Goal: Information Seeking & Learning: Learn about a topic

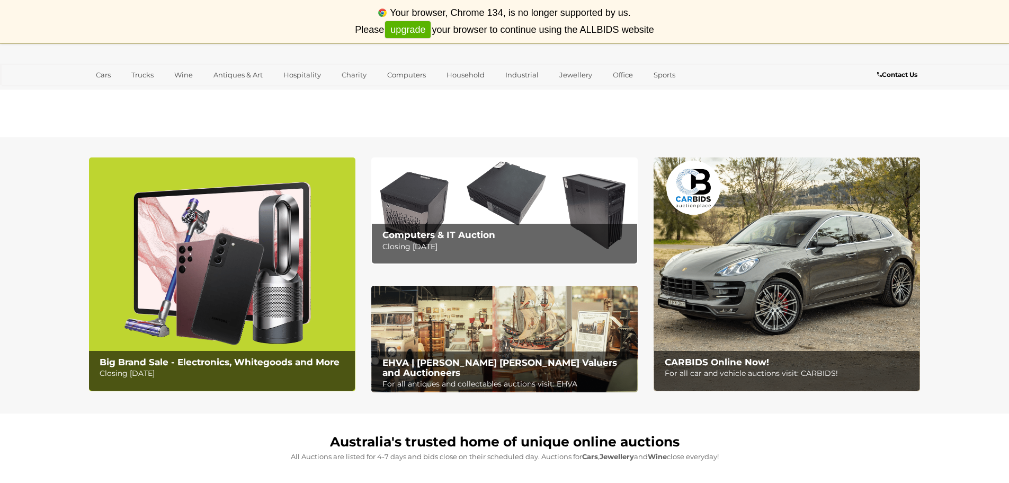
click at [487, 249] on p "Closing [DATE]" at bounding box center [508, 246] width 250 height 13
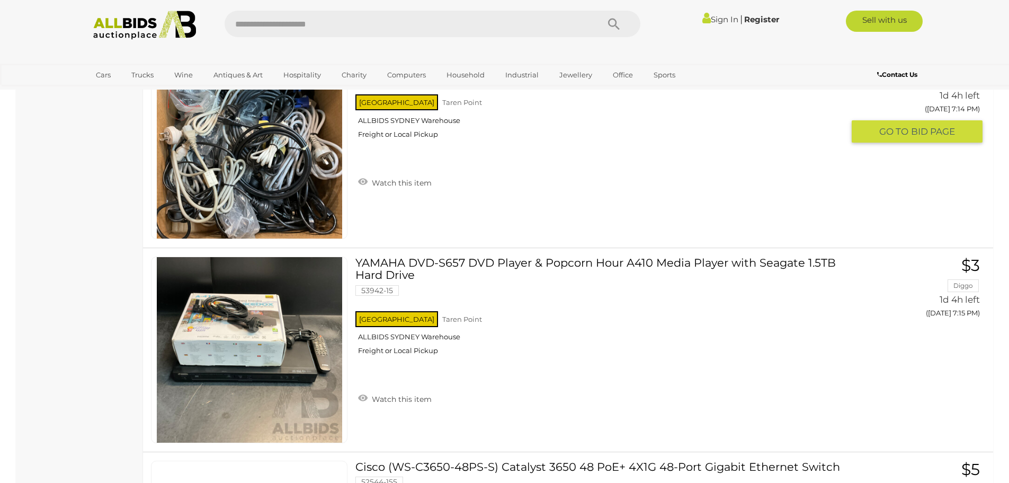
scroll to position [9431, 0]
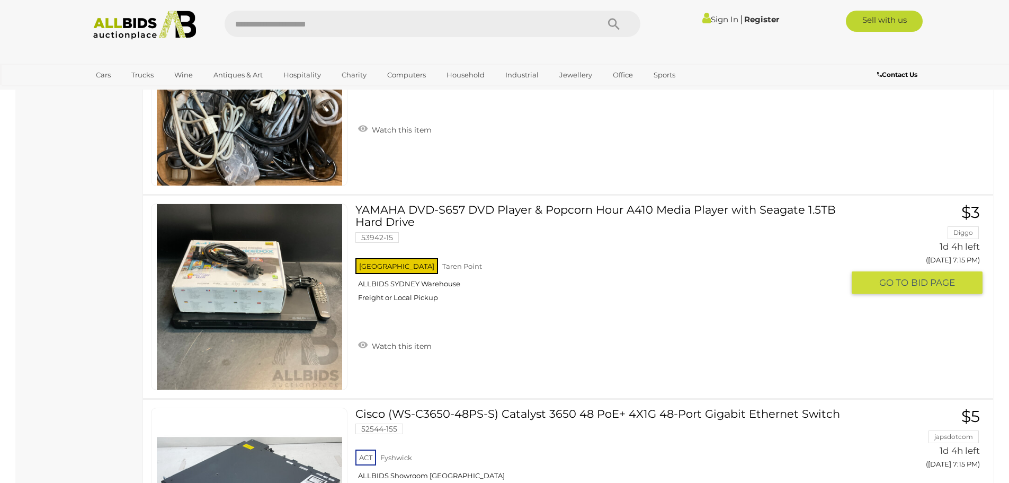
click at [532, 242] on link "YAMAHA DVD-S657 DVD Player & Popcorn Hour A410 Media Player with Seagate 1.5TB …" at bounding box center [603, 256] width 480 height 106
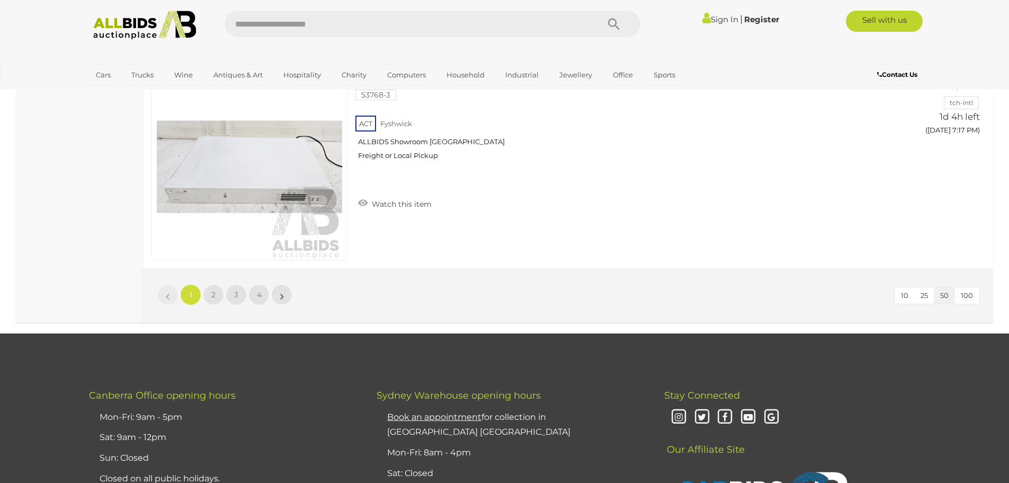
scroll to position [10120, 0]
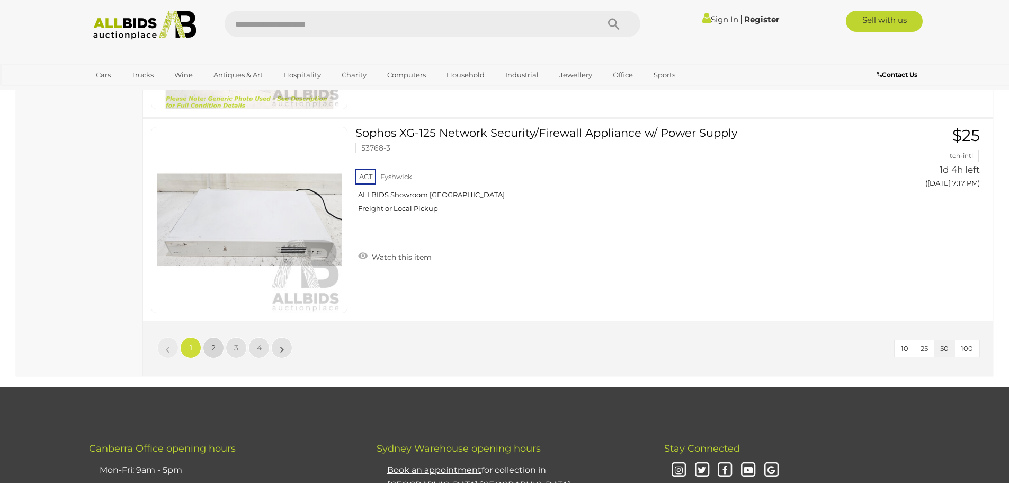
click at [209, 352] on link "2" at bounding box center [213, 347] width 21 height 21
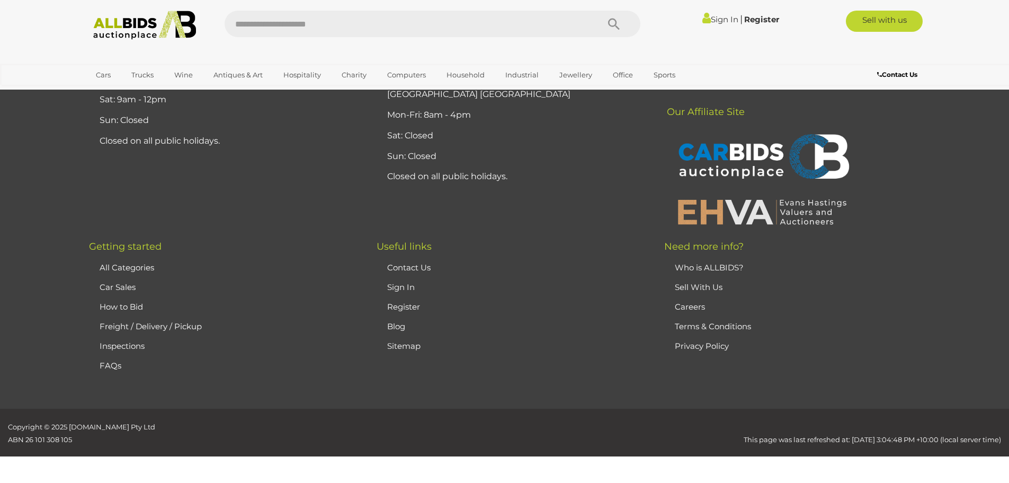
scroll to position [136, 0]
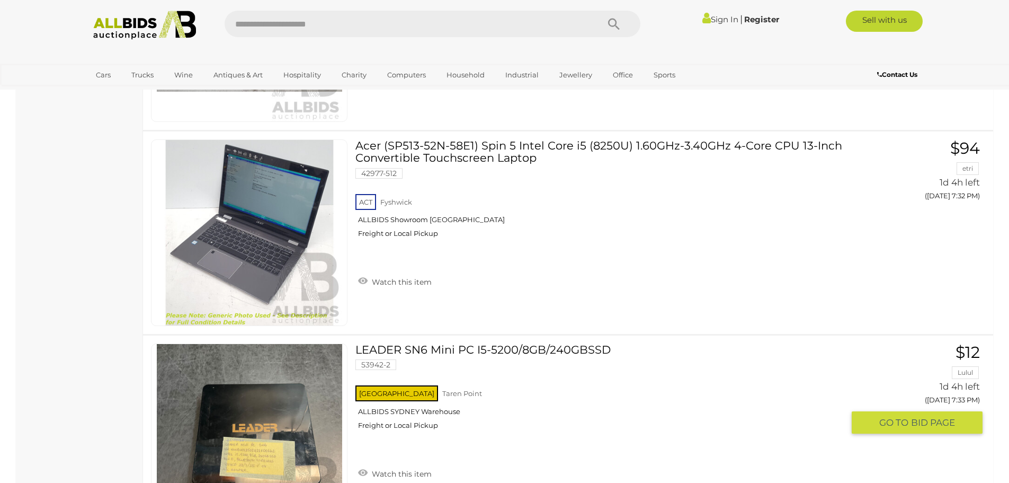
scroll to position [3686, 0]
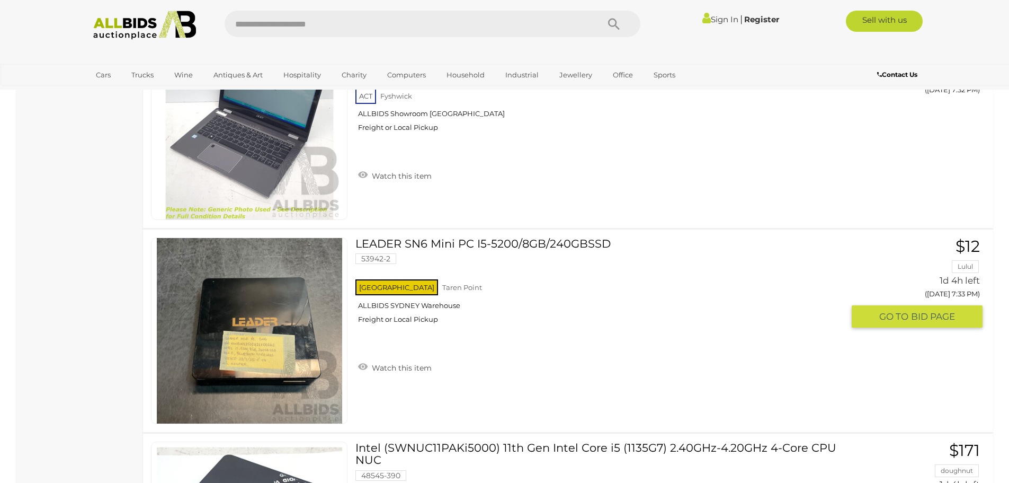
click at [527, 247] on link "LEADER SN6 Mini PC I5-5200/8GB/240GBSSD 53942-2 NSW Taren Point ALLBIDS SYDNEY …" at bounding box center [603, 284] width 480 height 94
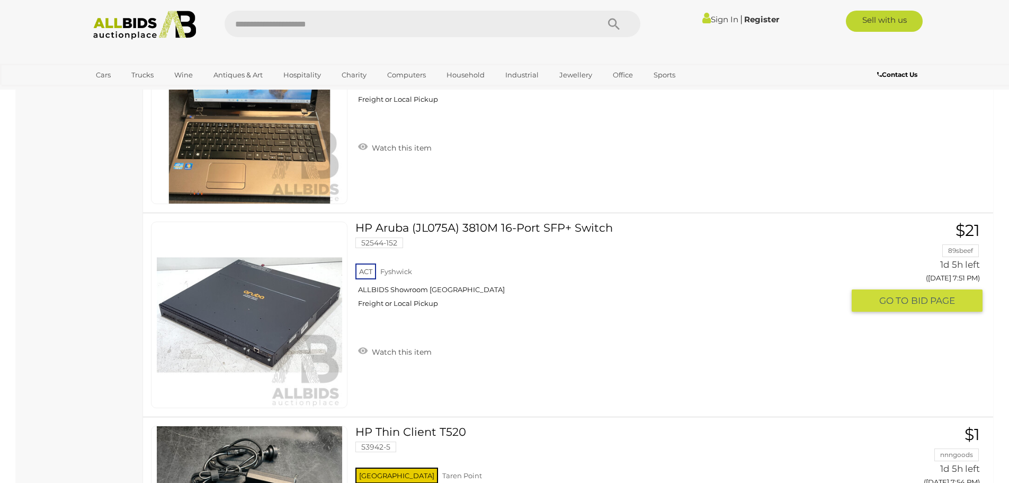
scroll to position [8242, 0]
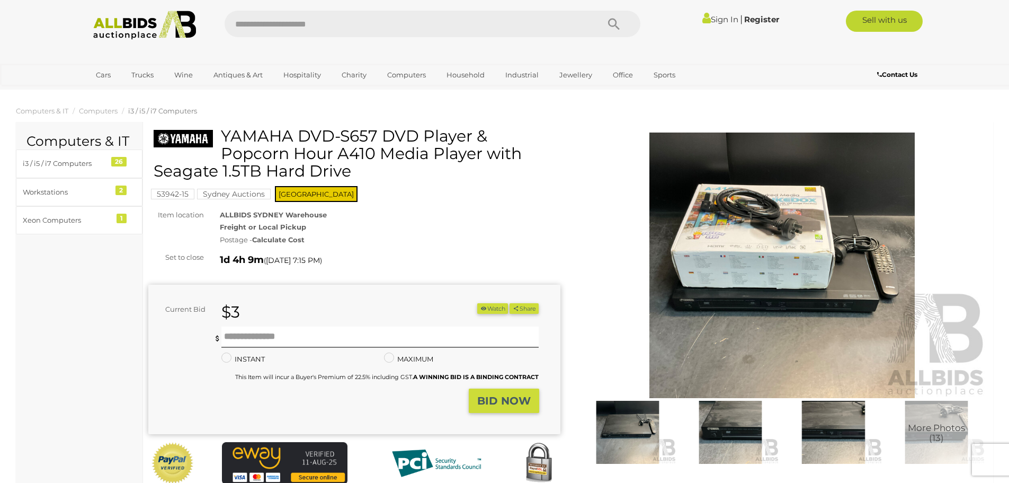
click at [638, 418] on img at bounding box center [627, 432] width 97 height 63
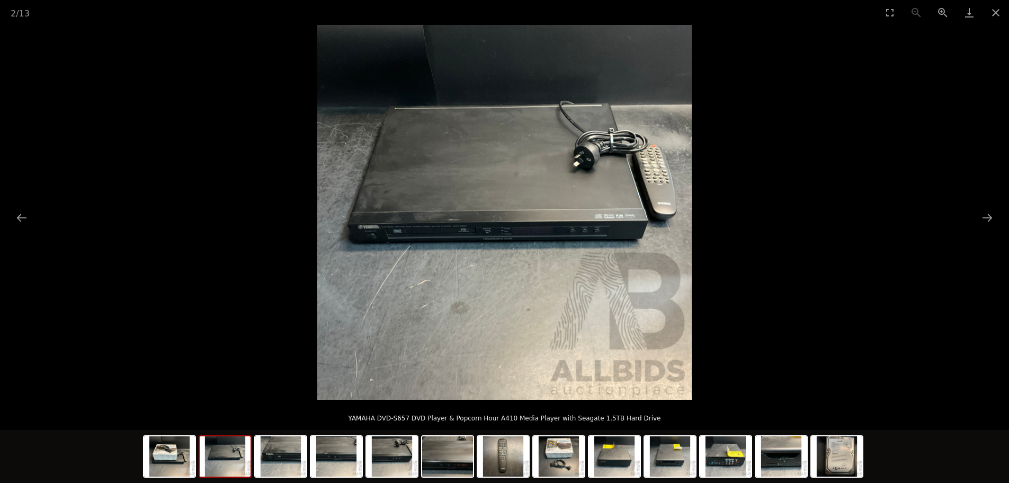
click at [241, 462] on img at bounding box center [225, 456] width 51 height 40
click at [279, 460] on img at bounding box center [280, 456] width 51 height 40
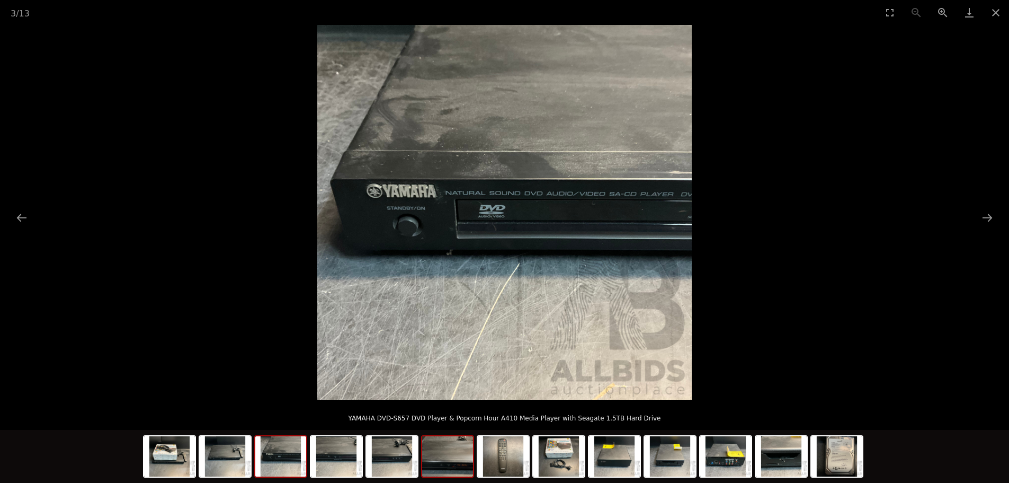
click at [440, 454] on img at bounding box center [447, 456] width 51 height 40
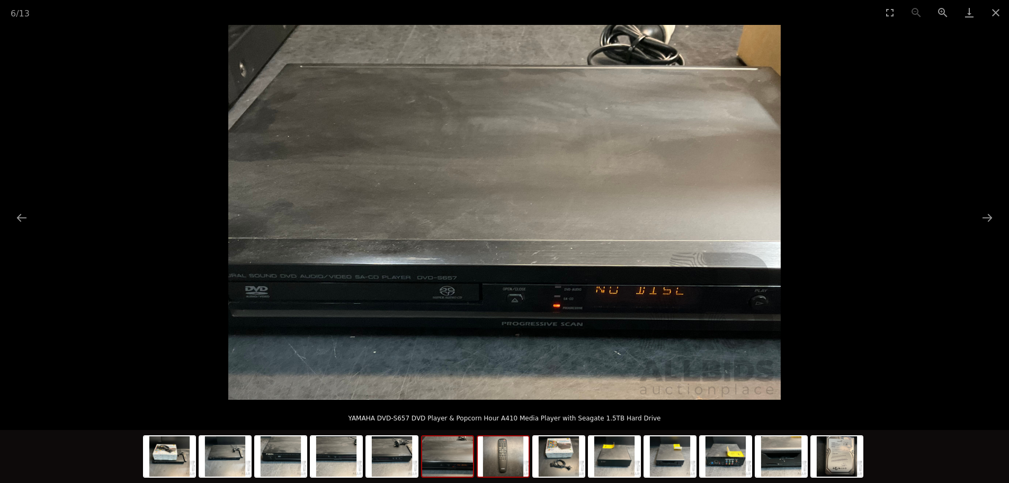
click at [505, 456] on img at bounding box center [503, 456] width 51 height 40
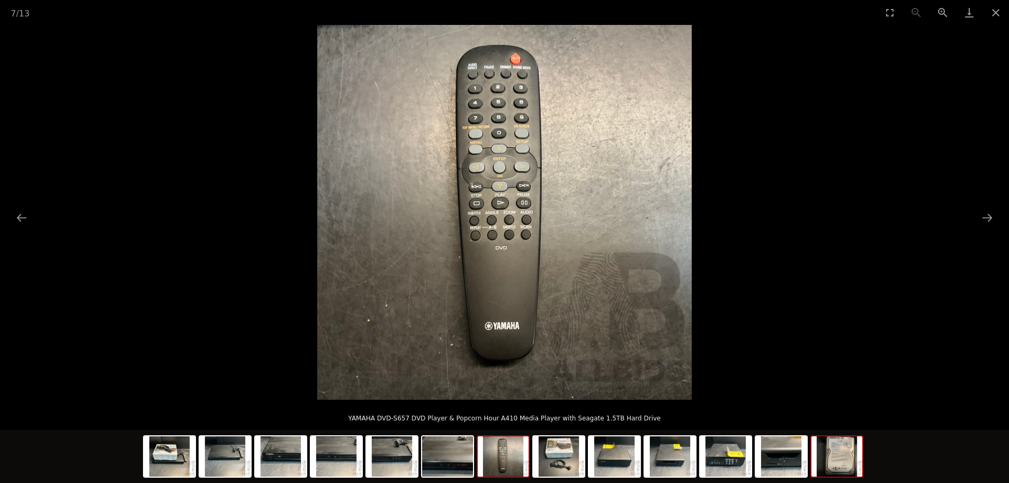
click at [844, 464] on img at bounding box center [837, 456] width 51 height 40
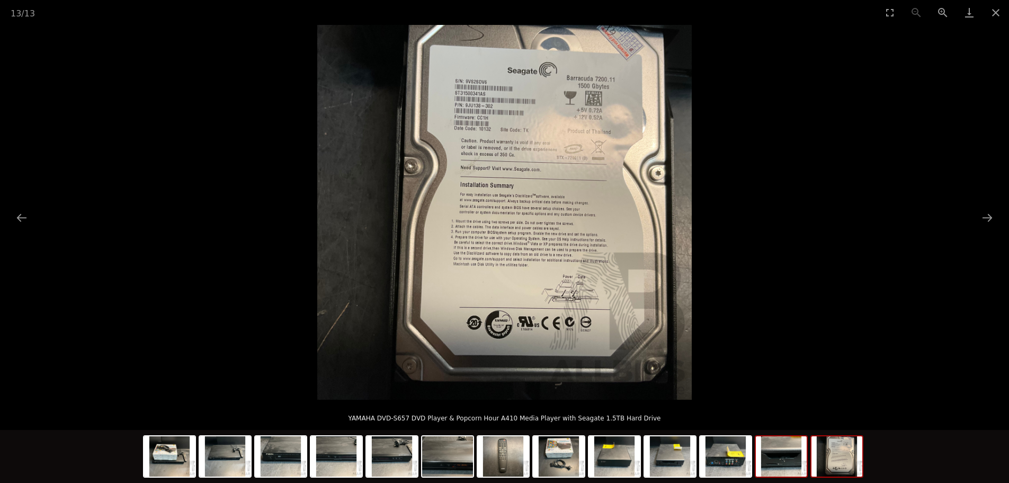
click at [779, 464] on img at bounding box center [781, 456] width 51 height 40
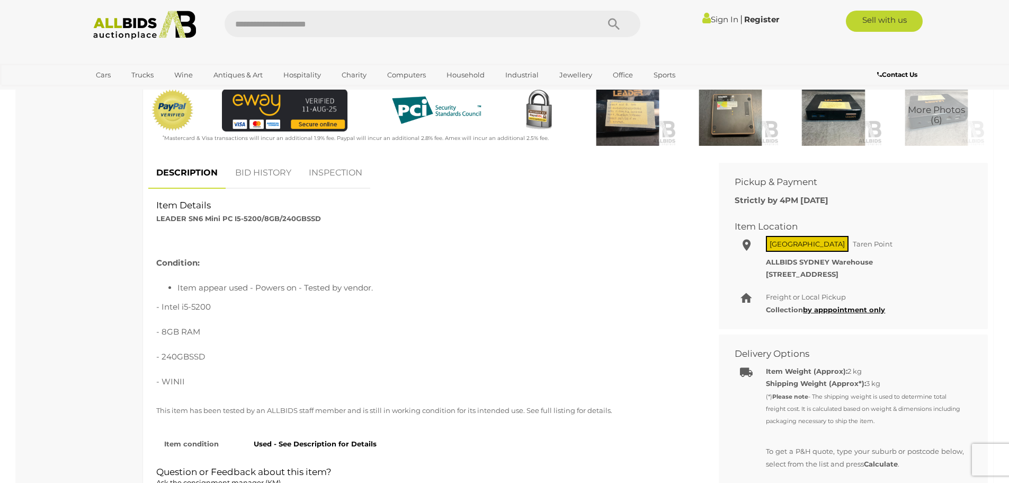
scroll to position [106, 0]
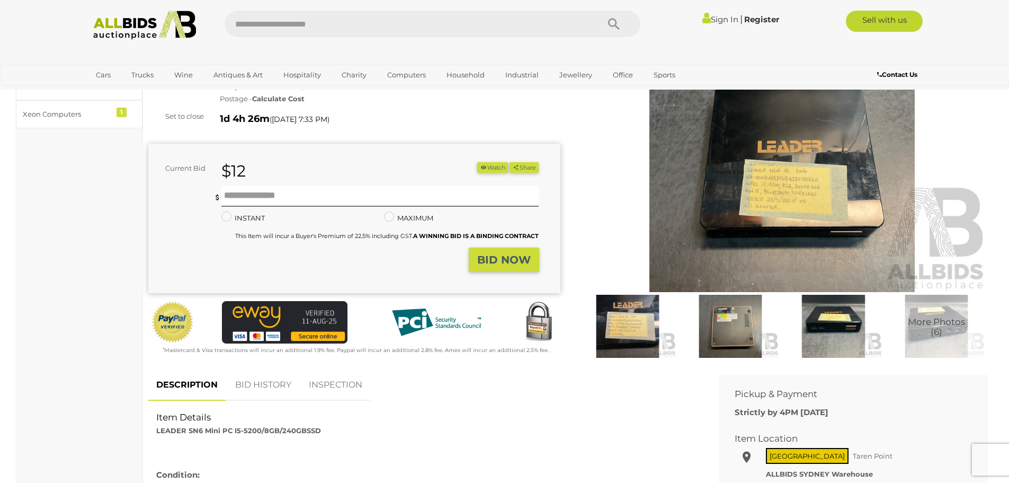
click at [742, 341] on img at bounding box center [730, 326] width 97 height 63
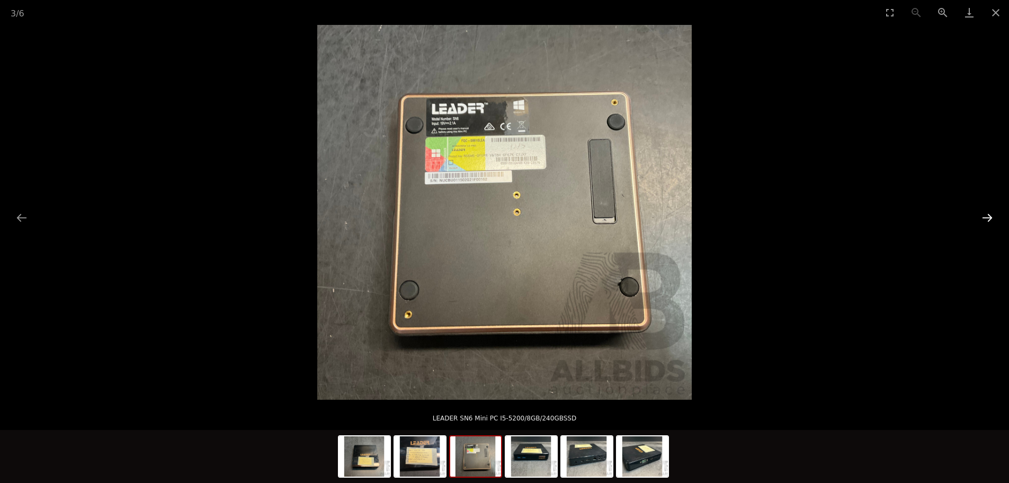
click at [991, 217] on button "Next slide" at bounding box center [987, 217] width 22 height 21
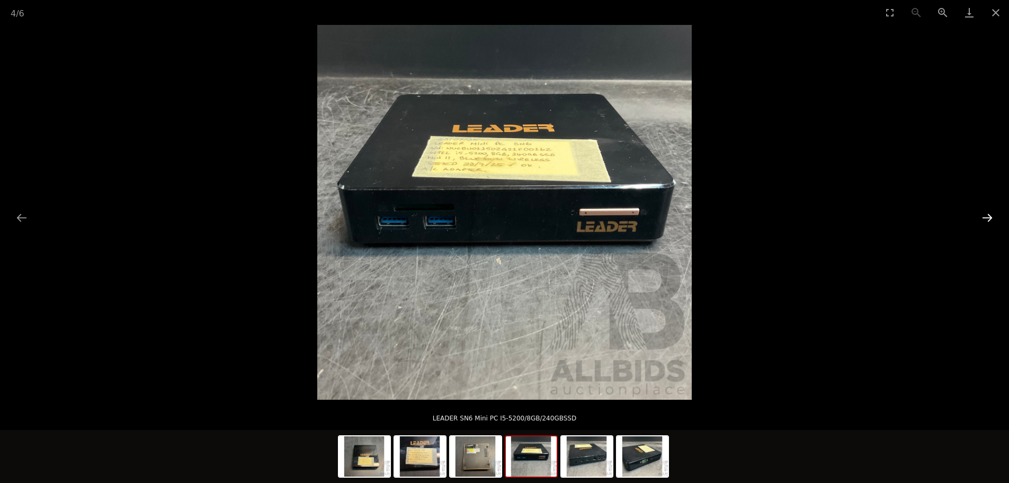
click at [991, 217] on button "Next slide" at bounding box center [987, 217] width 22 height 21
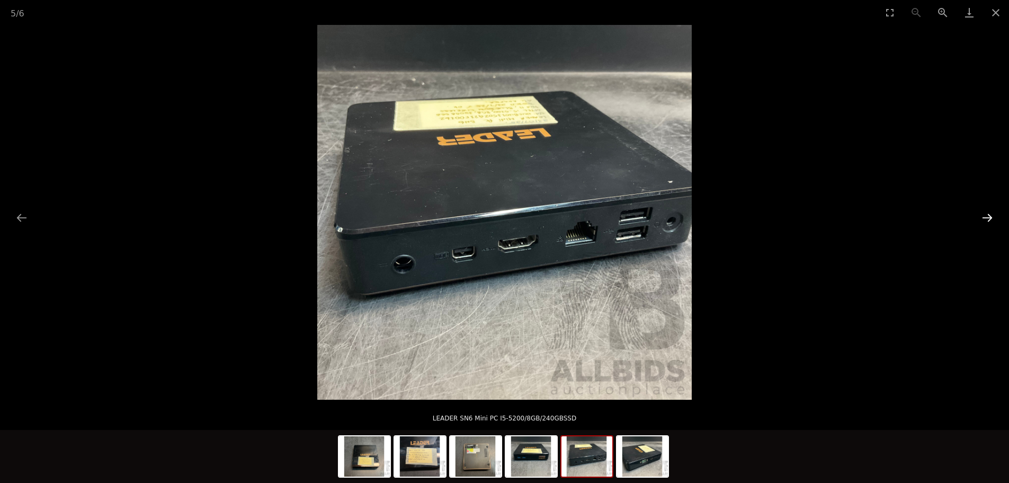
click at [991, 217] on button "Next slide" at bounding box center [987, 217] width 22 height 21
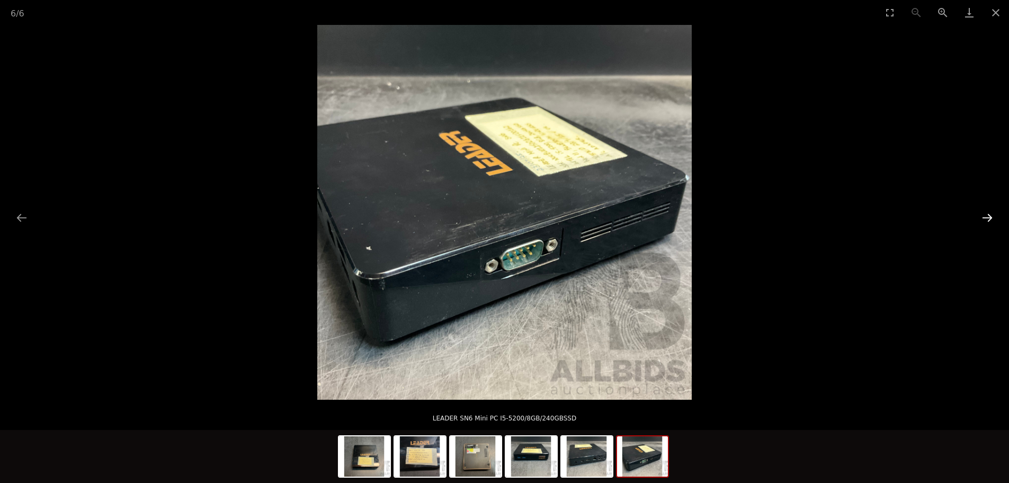
click at [991, 217] on button "Next slide" at bounding box center [987, 217] width 22 height 21
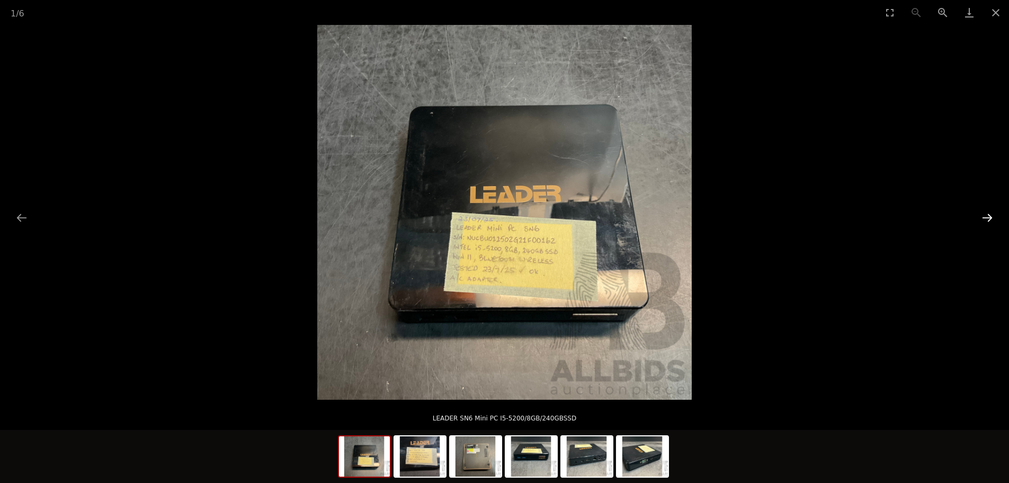
click at [991, 217] on button "Next slide" at bounding box center [987, 217] width 22 height 21
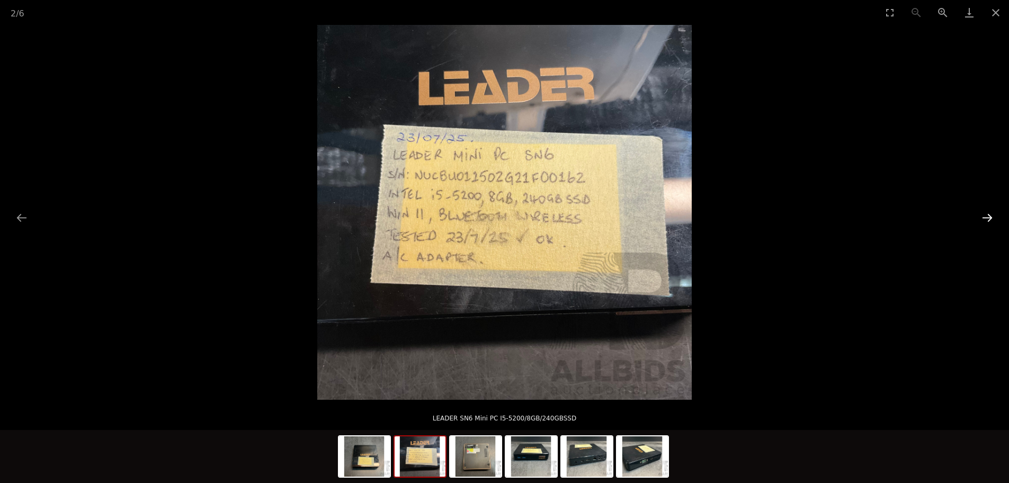
click at [991, 217] on button "Next slide" at bounding box center [987, 217] width 22 height 21
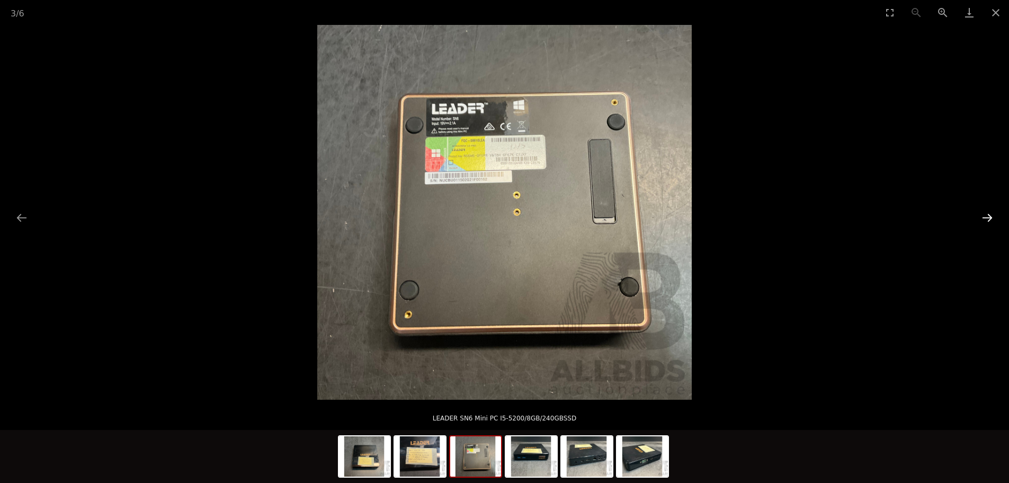
click at [991, 217] on button "Next slide" at bounding box center [987, 217] width 22 height 21
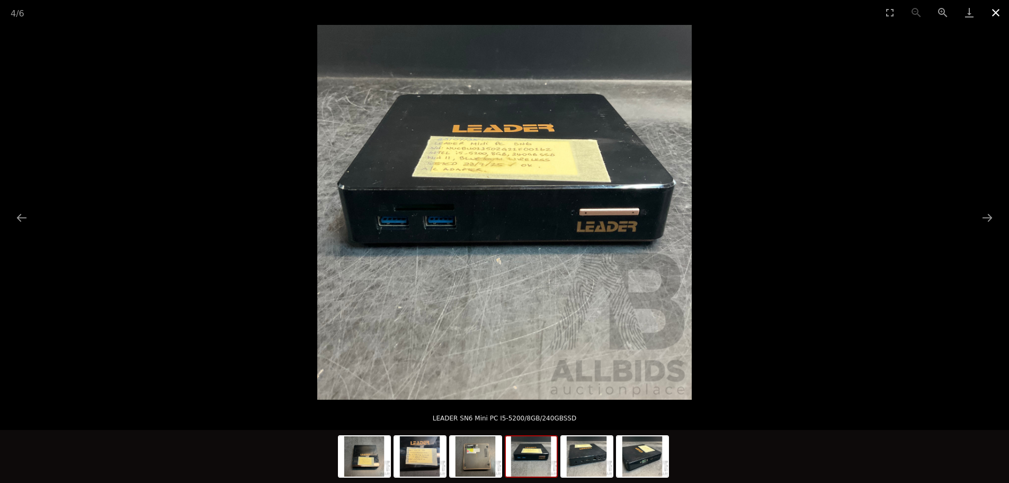
click at [998, 14] on button "Close gallery" at bounding box center [996, 12] width 26 height 25
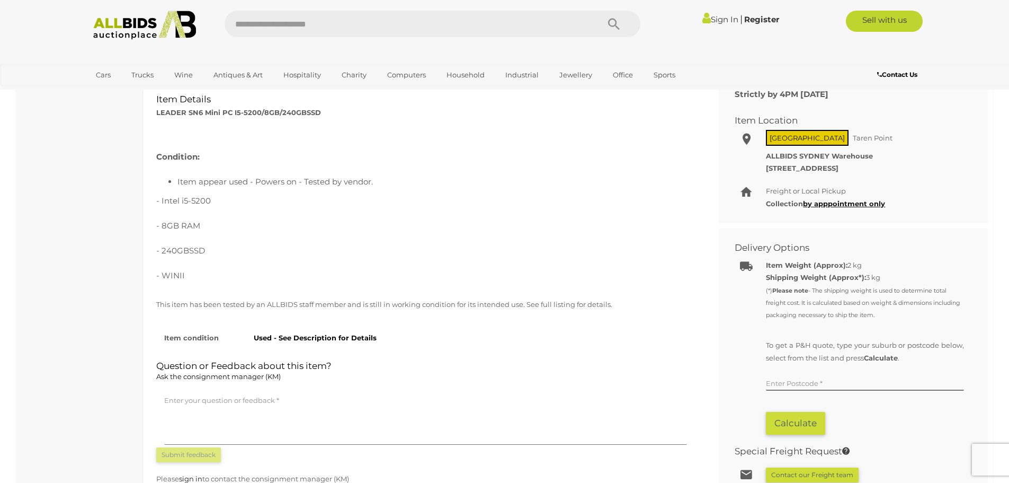
scroll to position [318, 0]
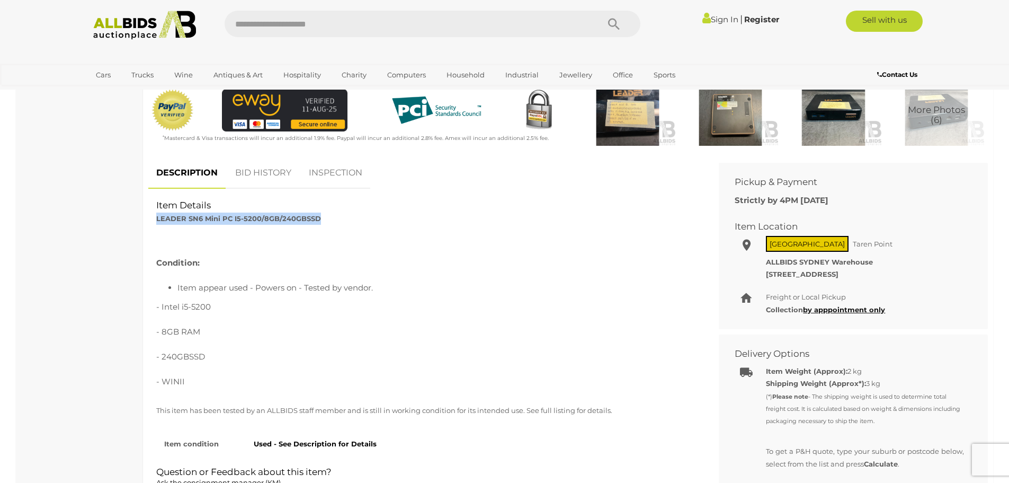
drag, startPoint x: 157, startPoint y: 216, endPoint x: 372, endPoint y: 223, distance: 215.7
click at [372, 223] on div "Item Details LEADER SN6 Mini PC I5-5200/8GB/240GBSSD" at bounding box center [425, 212] width 555 height 26
copy strong "LEADER SN6 Mini PC I5-5200/8GB/240GBSSD"
